Goal: Find specific page/section: Find specific page/section

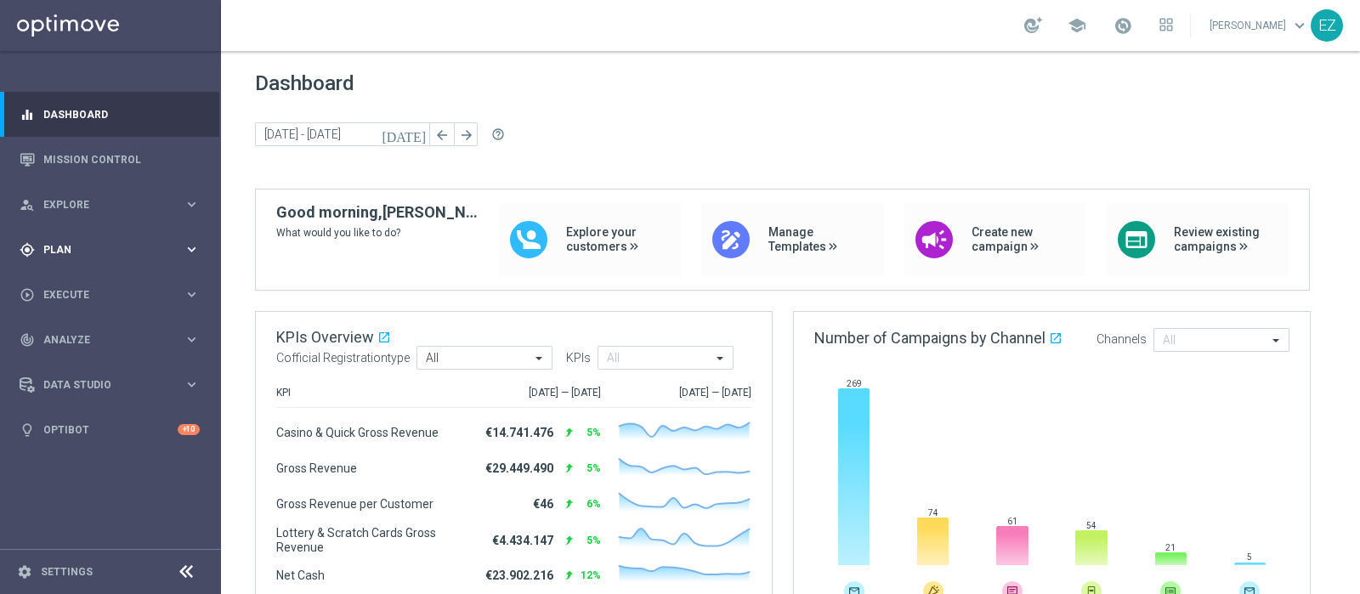
click at [64, 258] on div "gps_fixed Plan keyboard_arrow_right" at bounding box center [109, 249] width 219 height 45
click at [81, 336] on span "Templates" at bounding box center [106, 336] width 122 height 10
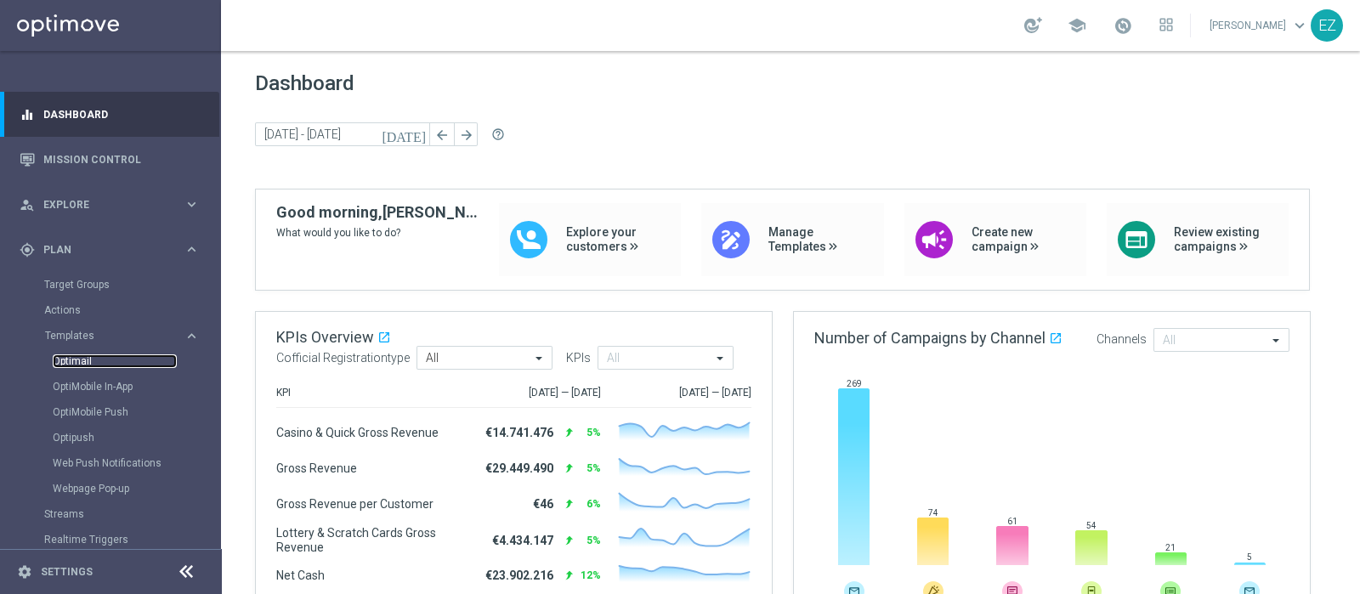
click at [76, 362] on link "Optimail" at bounding box center [115, 361] width 124 height 14
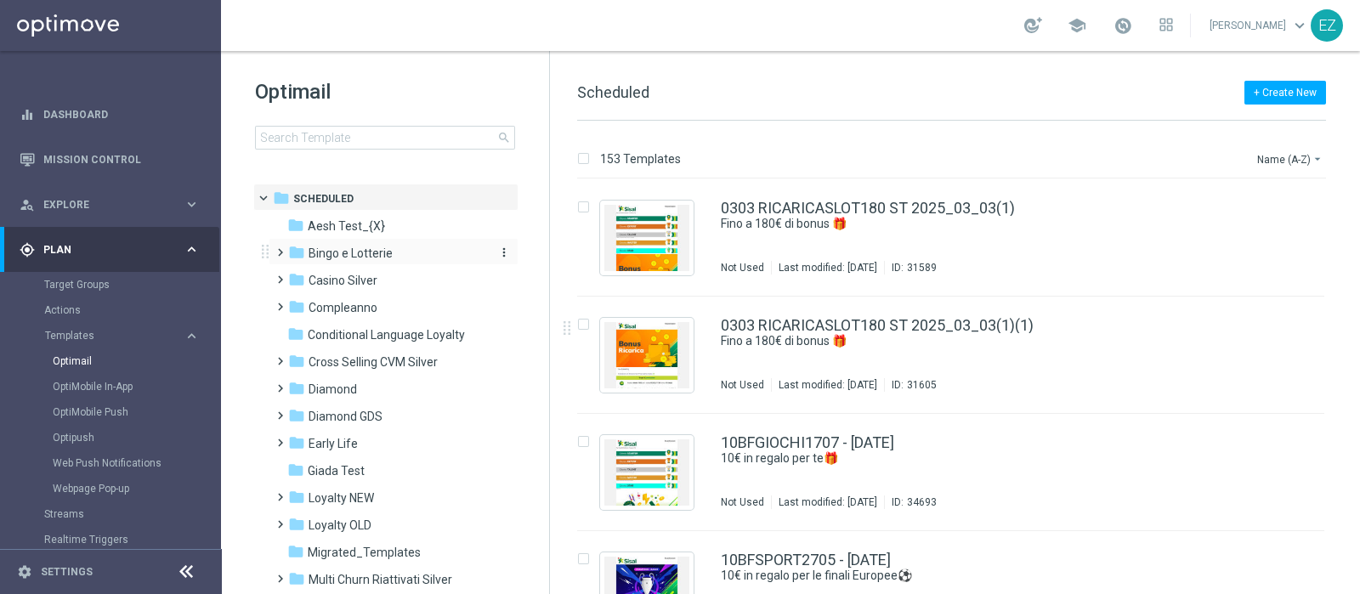
click at [360, 246] on span "Bingo e Lotterie" at bounding box center [350, 253] width 84 height 15
